Goal: Check status: Check status

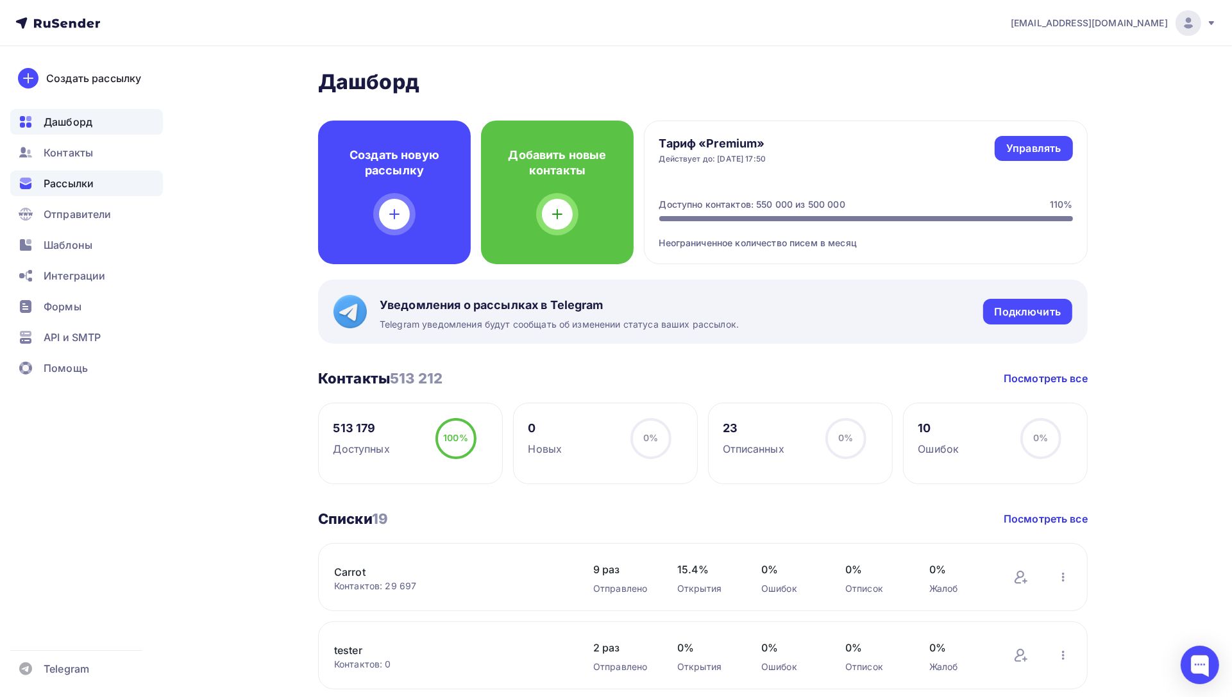
click at [67, 177] on span "Рассылки" at bounding box center [69, 183] width 50 height 15
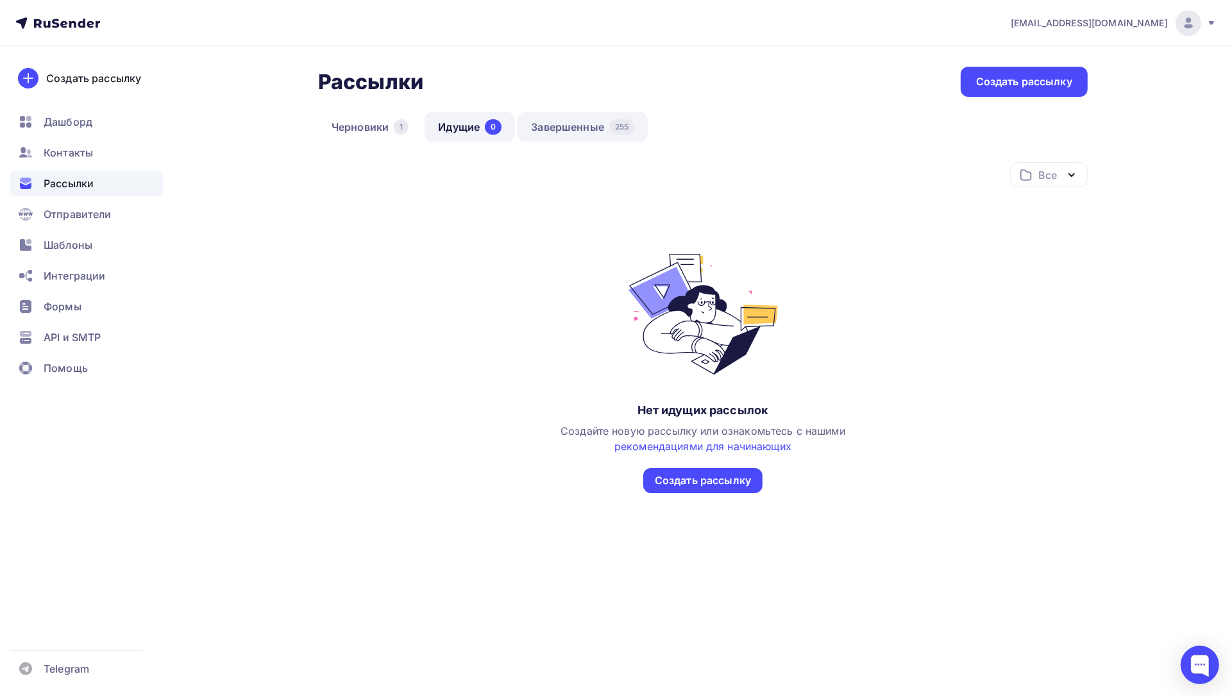
click at [582, 131] on link "Завершенные 255" at bounding box center [583, 127] width 130 height 30
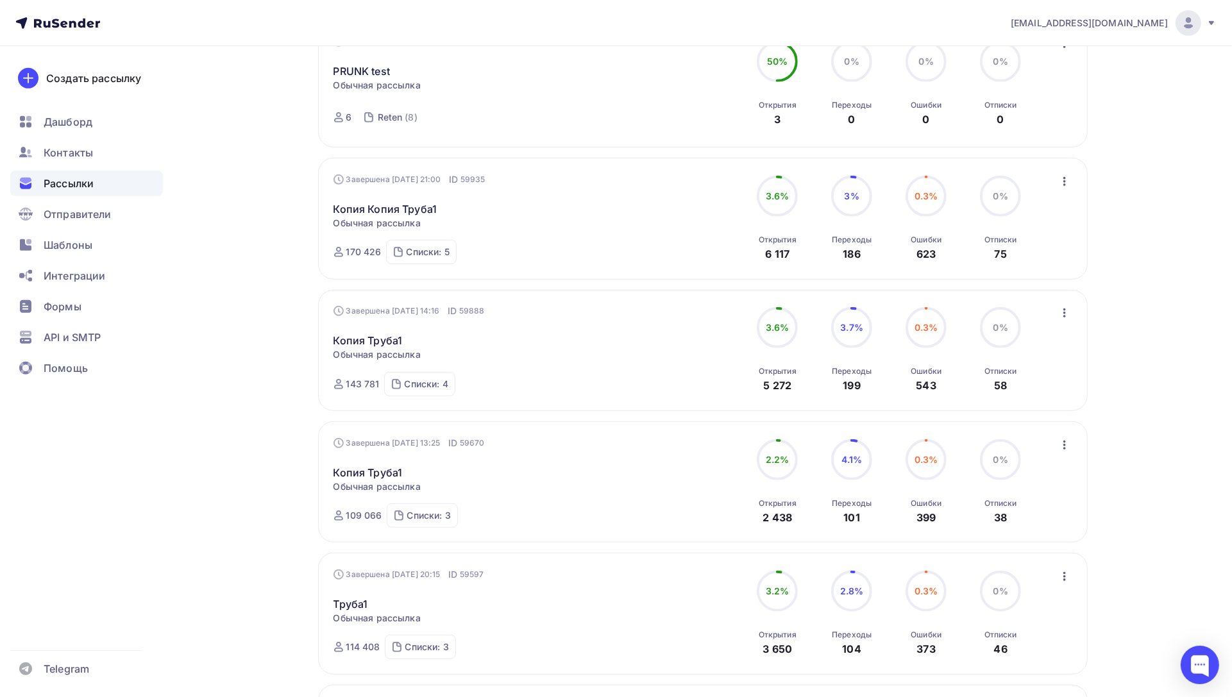
scroll to position [703, 0]
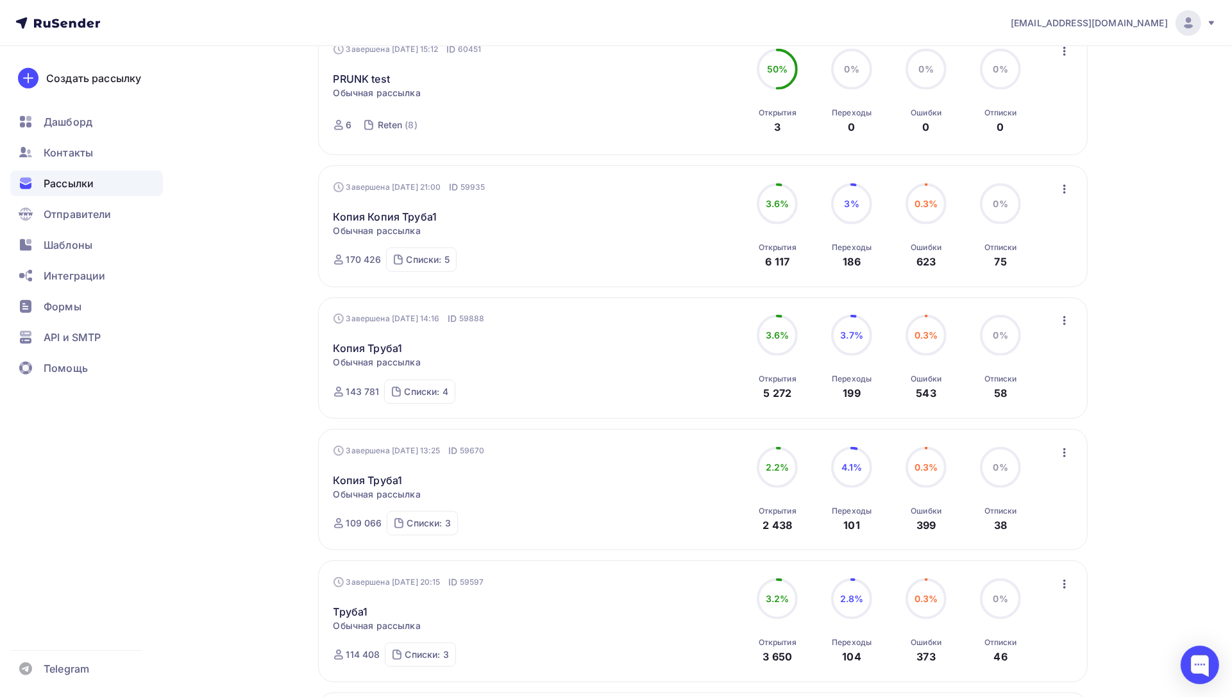
drag, startPoint x: 767, startPoint y: 210, endPoint x: 808, endPoint y: 203, distance: 41.0
click at [808, 203] on div "3.6% 3.6% Открытия 6 117" at bounding box center [777, 226] width 64 height 86
drag, startPoint x: 766, startPoint y: 208, endPoint x: 789, endPoint y: 207, distance: 22.5
click at [789, 207] on div "3.6%" at bounding box center [777, 203] width 41 height 41
click at [785, 204] on span "3.6%" at bounding box center [778, 203] width 24 height 11
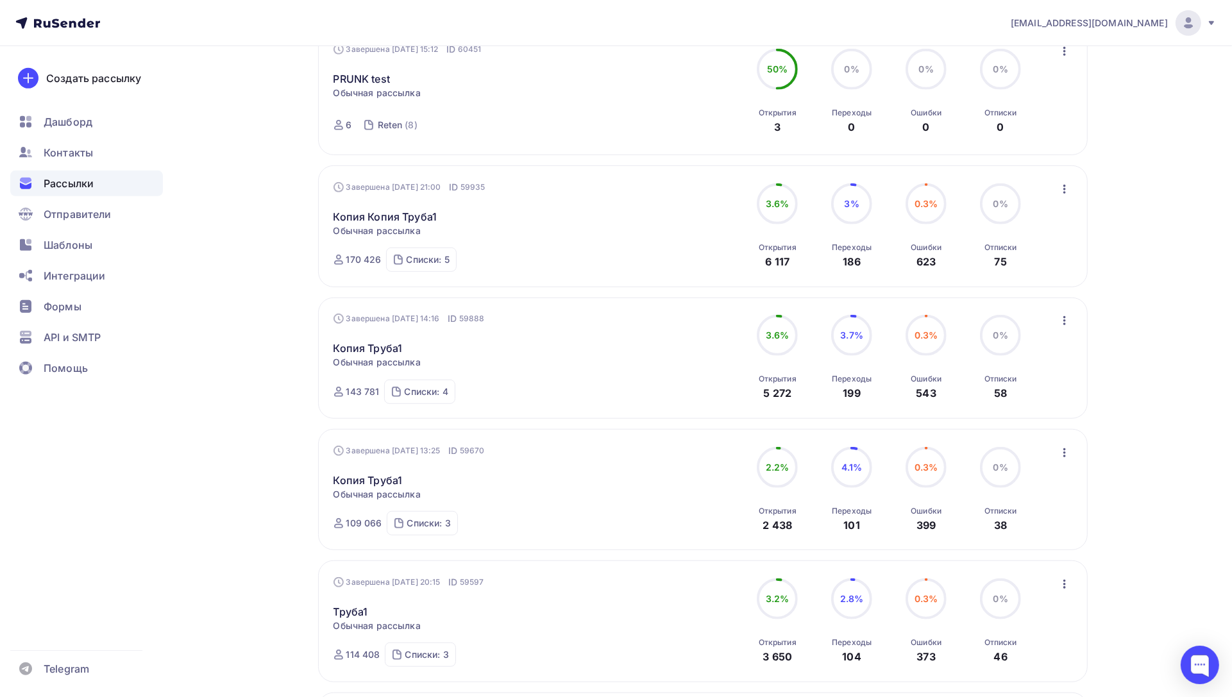
drag, startPoint x: 767, startPoint y: 209, endPoint x: 793, endPoint y: 212, distance: 26.4
click at [793, 210] on div "3.6%" at bounding box center [777, 203] width 41 height 41
click at [783, 342] on div "3.6%" at bounding box center [778, 335] width 24 height 13
drag, startPoint x: 766, startPoint y: 471, endPoint x: 799, endPoint y: 475, distance: 32.9
click at [799, 475] on div "2.2% 2.2% Открытия 2 438" at bounding box center [777, 490] width 64 height 86
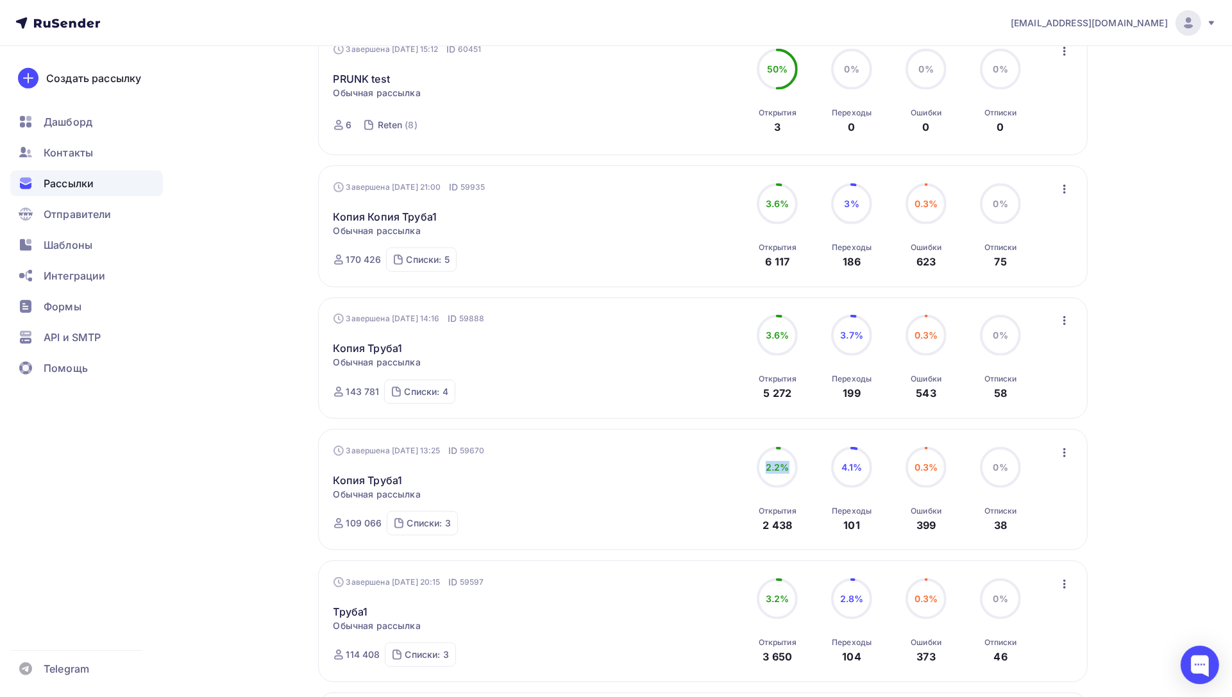
drag, startPoint x: 788, startPoint y: 473, endPoint x: 761, endPoint y: 475, distance: 27.1
click at [761, 475] on div "2.2%" at bounding box center [777, 467] width 41 height 41
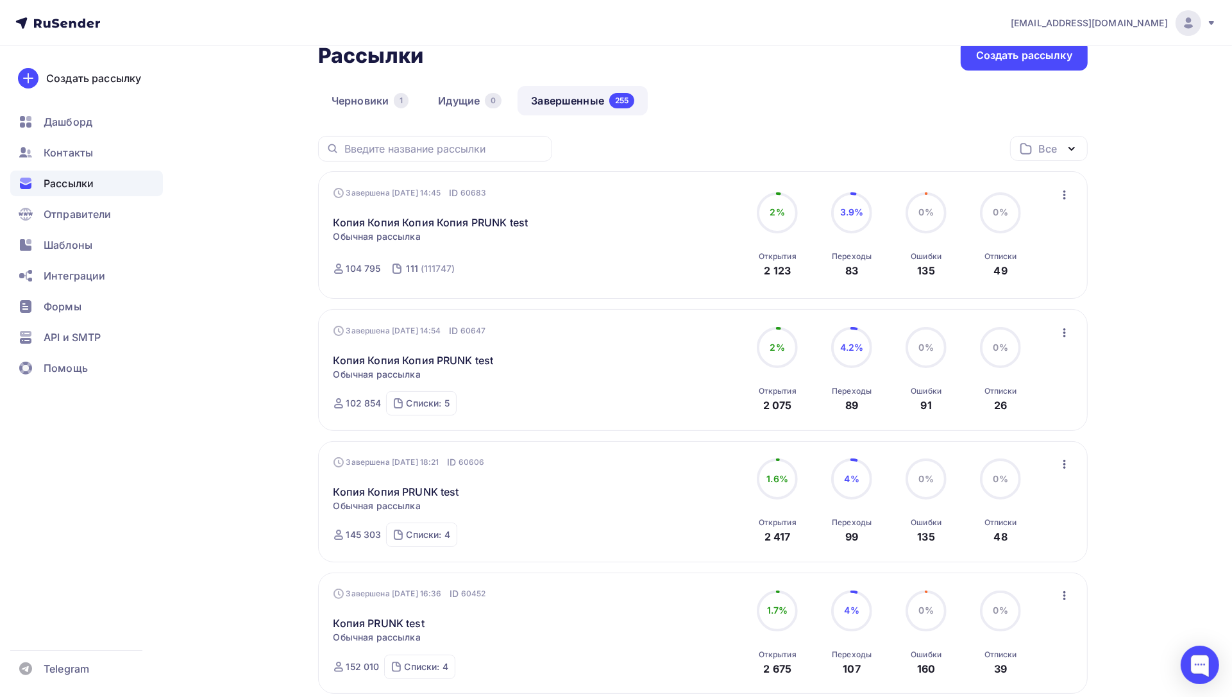
scroll to position [0, 0]
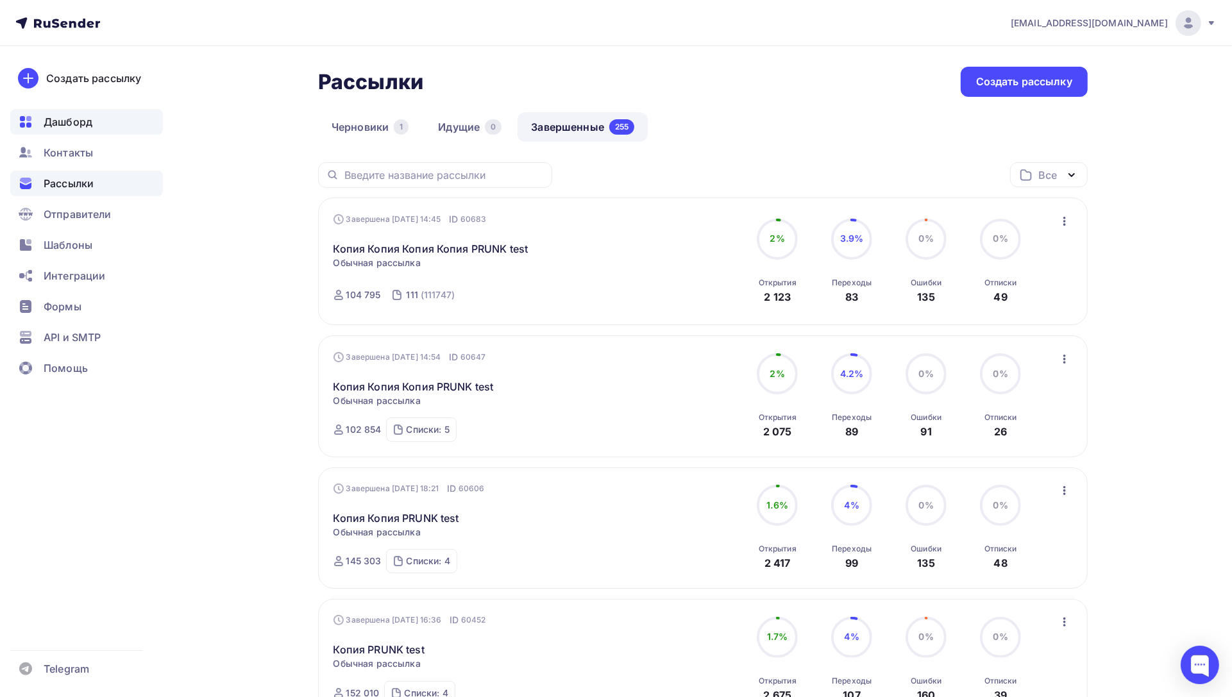
click at [83, 126] on span "Дашборд" at bounding box center [68, 121] width 49 height 15
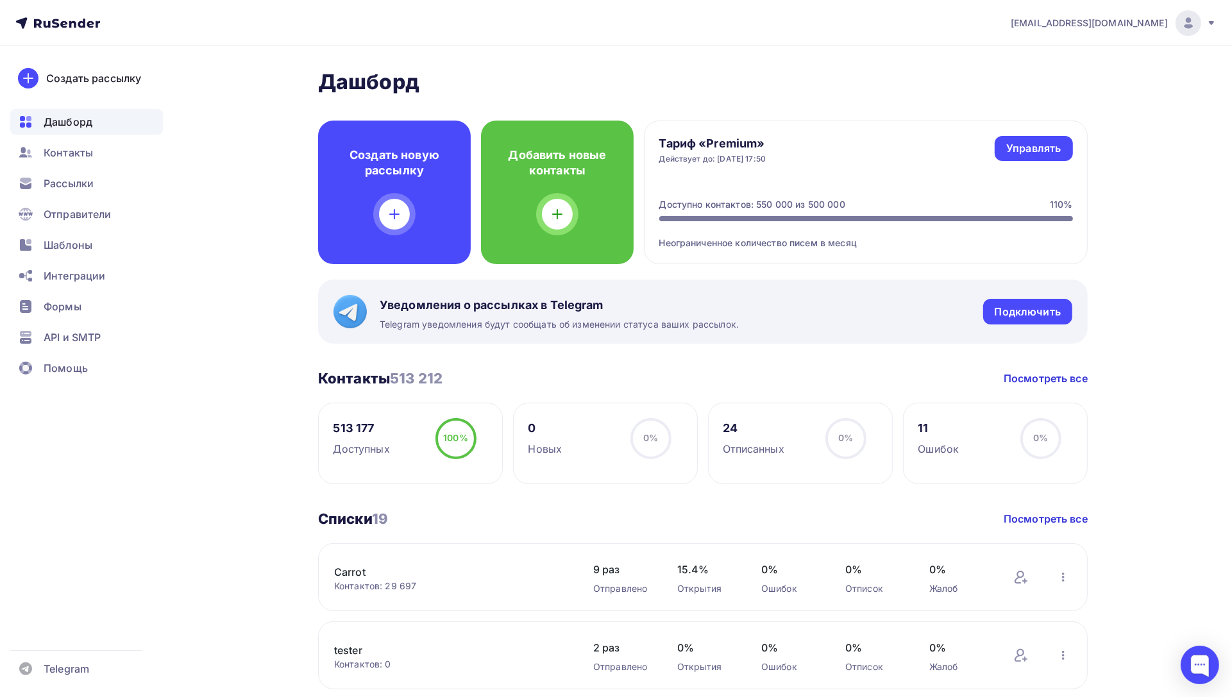
drag, startPoint x: 372, startPoint y: 87, endPoint x: 475, endPoint y: 89, distance: 103.3
click at [475, 89] on h2 "Дашборд" at bounding box center [703, 82] width 770 height 26
